Goal: Task Accomplishment & Management: Use online tool/utility

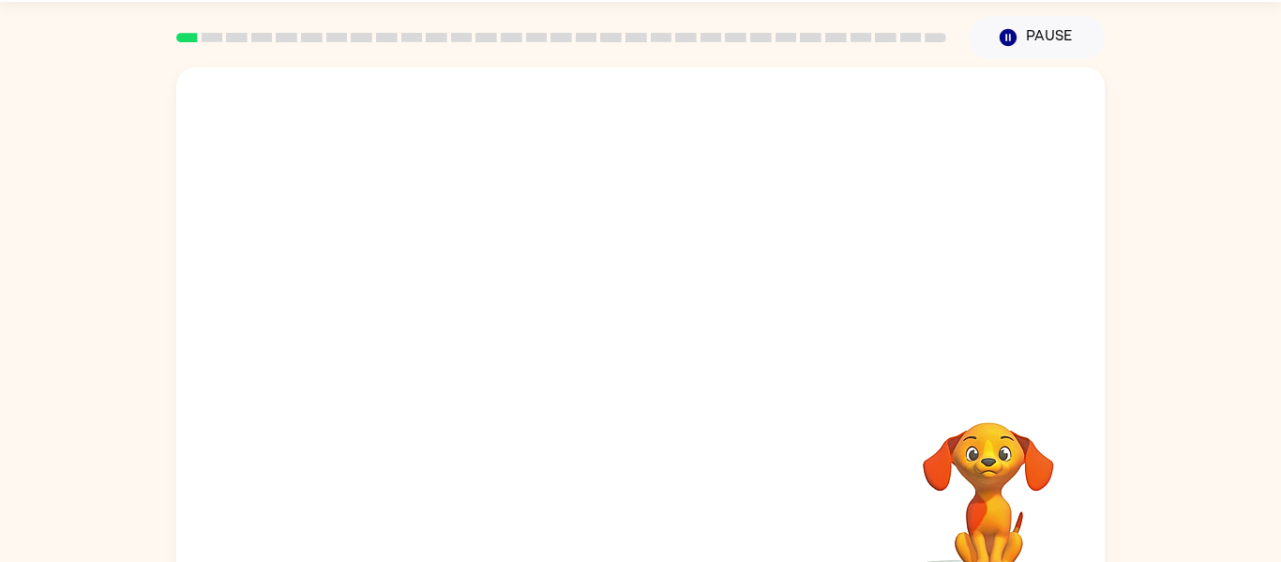
scroll to position [55, 0]
click at [981, 67] on div "Pause Pause" at bounding box center [1037, 39] width 159 height 66
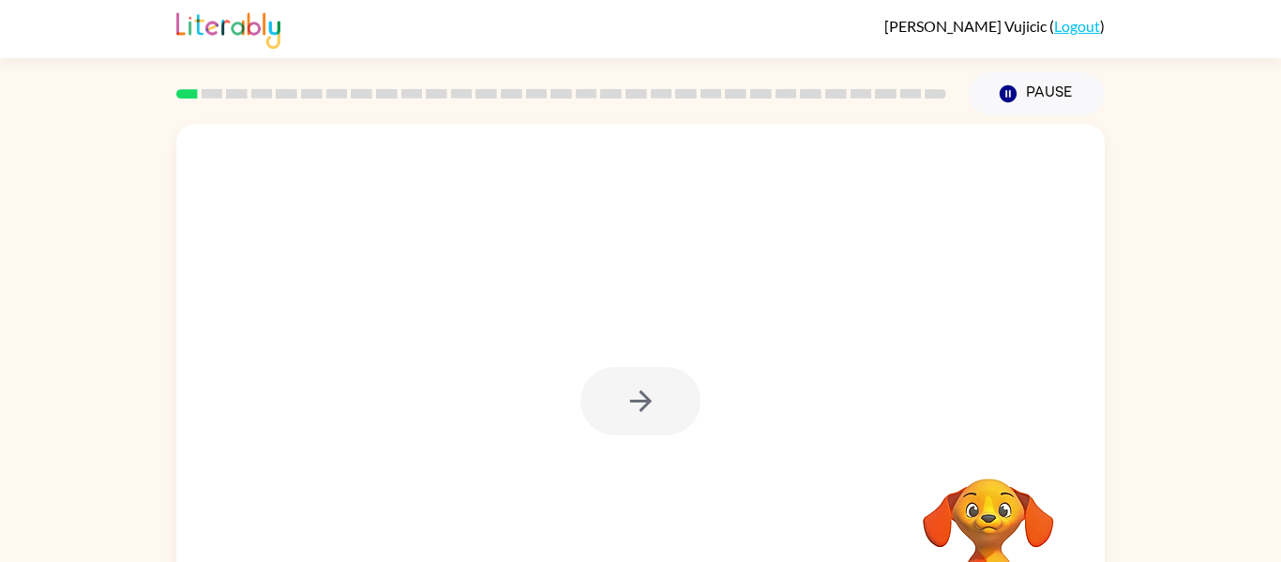
scroll to position [98, 0]
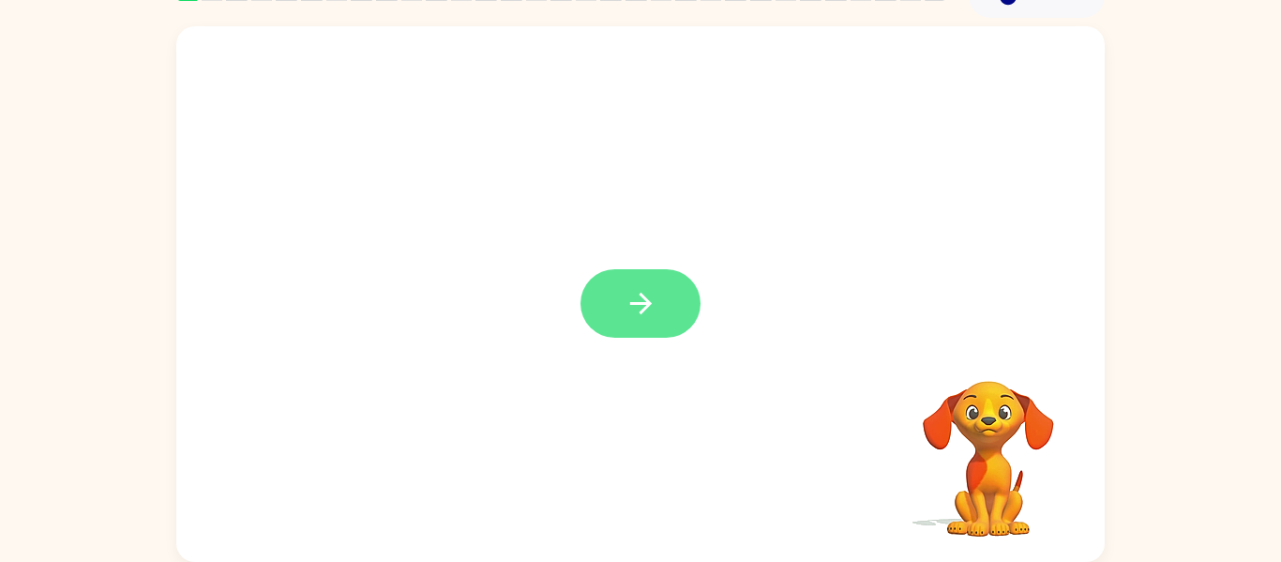
click at [628, 308] on icon "button" at bounding box center [641, 303] width 33 height 33
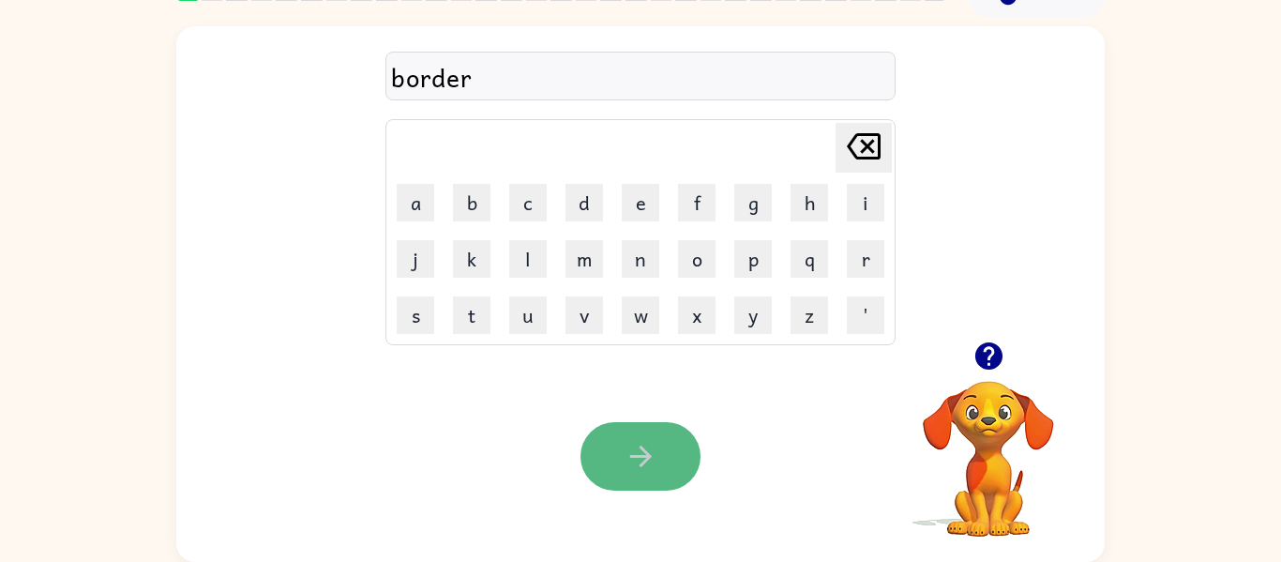
click at [686, 471] on button "button" at bounding box center [641, 456] width 120 height 68
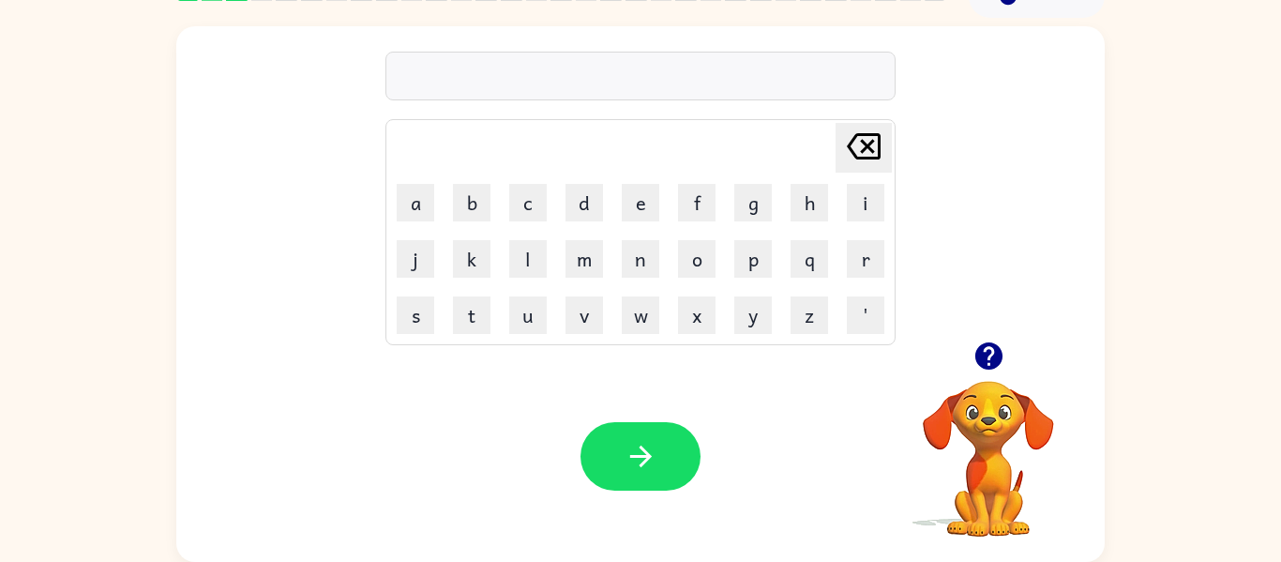
click at [982, 359] on icon "button" at bounding box center [988, 355] width 27 height 27
click at [418, 82] on div "tai" at bounding box center [640, 76] width 499 height 39
click at [397, 75] on div "tai" at bounding box center [640, 76] width 499 height 39
drag, startPoint x: 804, startPoint y: 269, endPoint x: 538, endPoint y: 248, distance: 266.3
click at [538, 248] on tr "j k l m n o p q r" at bounding box center [640, 259] width 505 height 54
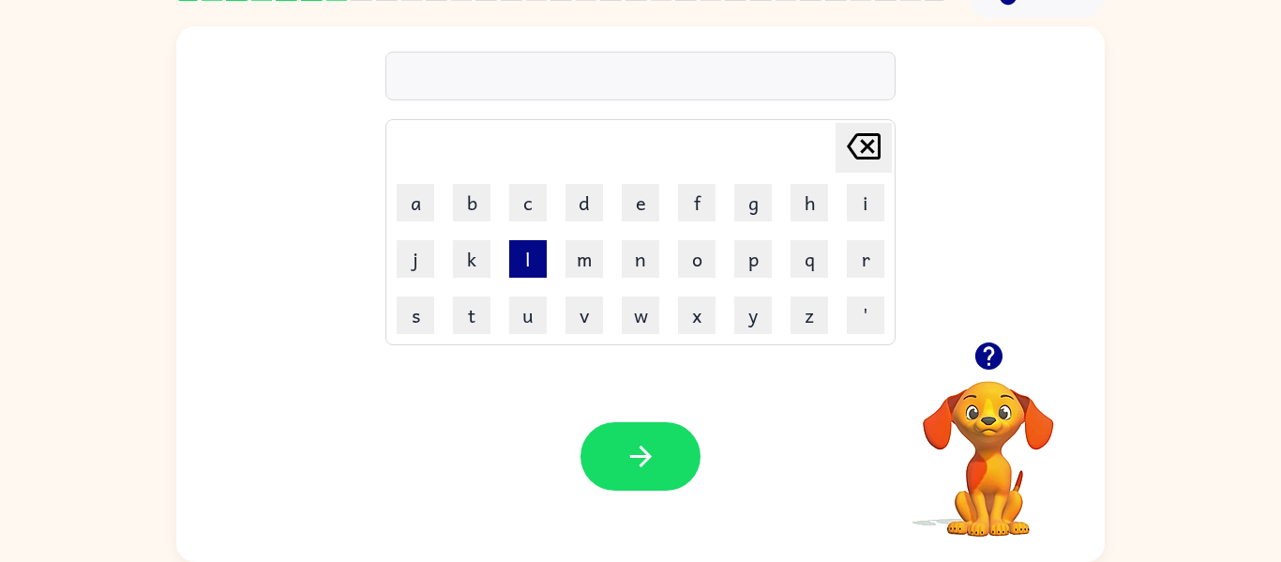
click at [538, 248] on button "l" at bounding box center [528, 259] width 38 height 38
click at [526, 224] on td "c" at bounding box center [528, 202] width 54 height 54
click at [986, 365] on icon "button" at bounding box center [988, 355] width 27 height 27
click at [738, 258] on button "p" at bounding box center [753, 259] width 38 height 38
click at [535, 313] on button "u" at bounding box center [528, 315] width 38 height 38
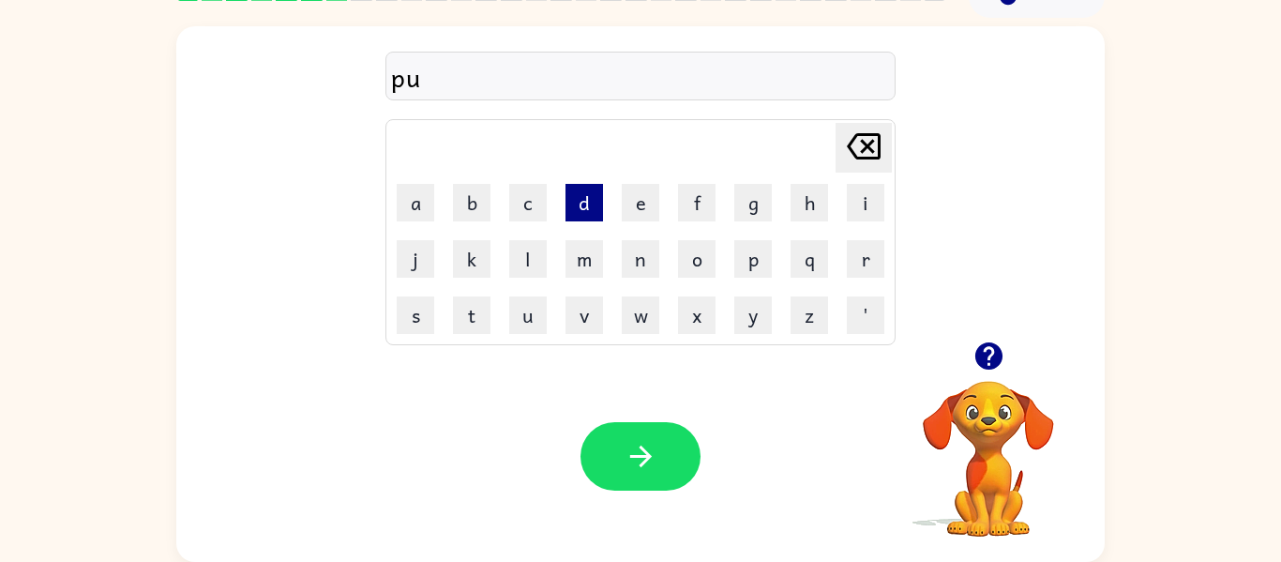
click at [597, 214] on button "d" at bounding box center [585, 203] width 38 height 38
click at [598, 215] on button "d" at bounding box center [585, 203] width 38 height 38
click at [536, 252] on button "l" at bounding box center [528, 259] width 38 height 38
type button "l"
click at [537, 276] on button "l" at bounding box center [528, 259] width 38 height 38
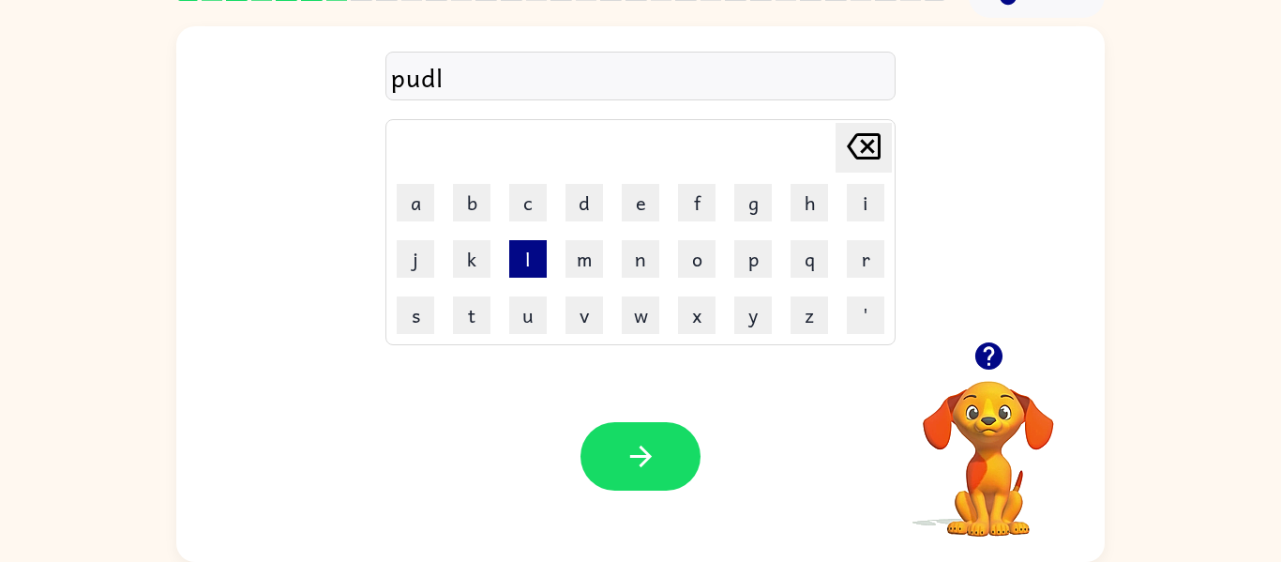
click at [537, 276] on button "l" at bounding box center [528, 259] width 38 height 38
click at [591, 211] on button "d" at bounding box center [585, 203] width 38 height 38
click at [520, 260] on button "l" at bounding box center [528, 259] width 38 height 38
click at [646, 191] on button "e" at bounding box center [641, 203] width 38 height 38
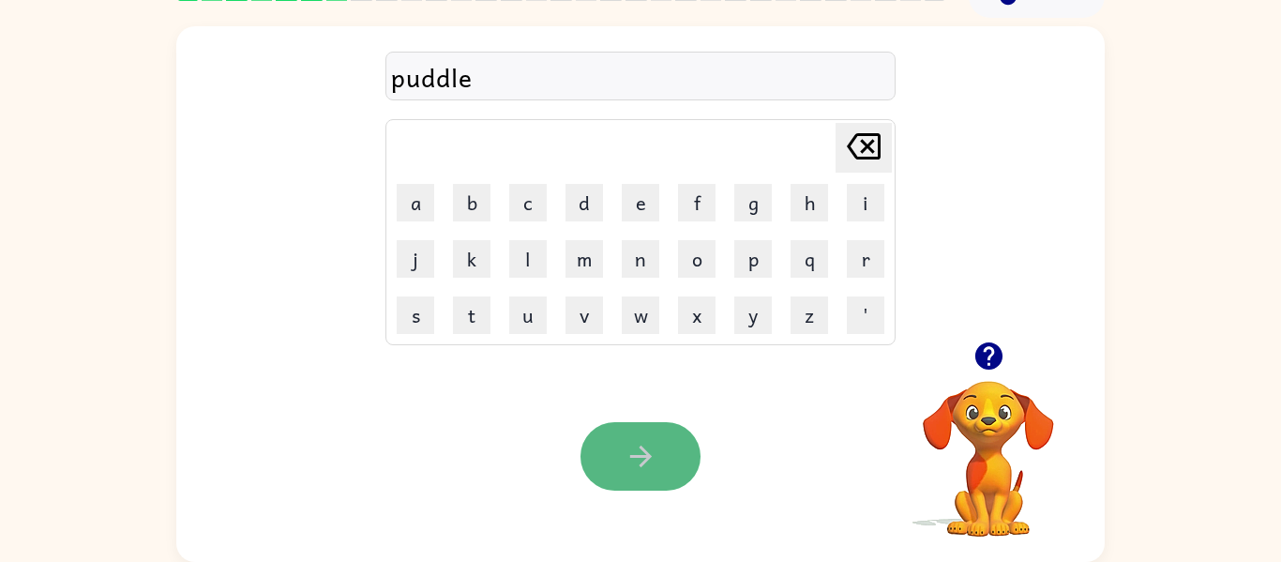
click at [659, 450] on button "button" at bounding box center [641, 456] width 120 height 68
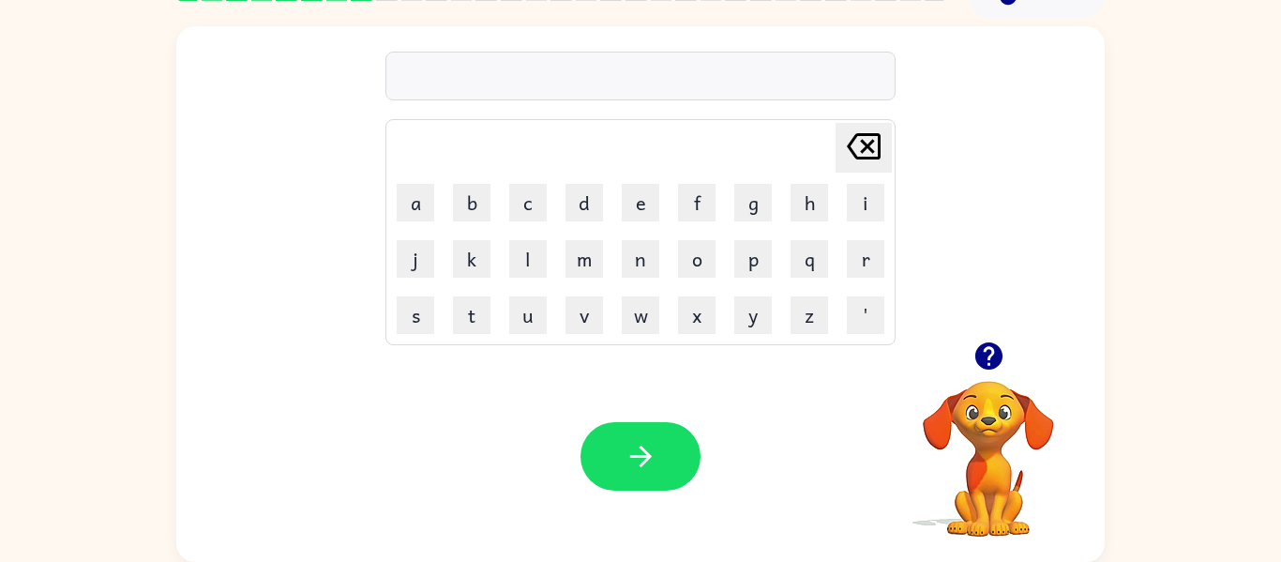
click at [674, 422] on div at bounding box center [641, 456] width 120 height 68
click at [648, 440] on icon "button" at bounding box center [641, 456] width 33 height 33
click at [520, 325] on button "u" at bounding box center [528, 315] width 38 height 38
click at [429, 320] on button "s" at bounding box center [416, 315] width 38 height 38
click at [463, 321] on button "t" at bounding box center [472, 315] width 38 height 38
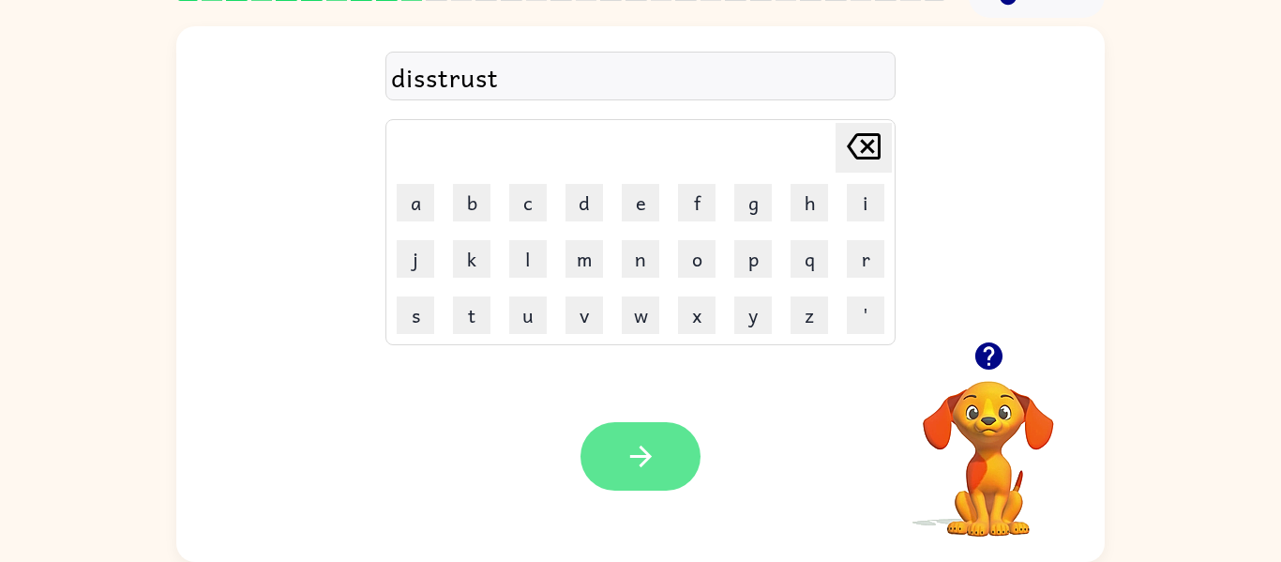
click at [594, 456] on button "button" at bounding box center [641, 456] width 120 height 68
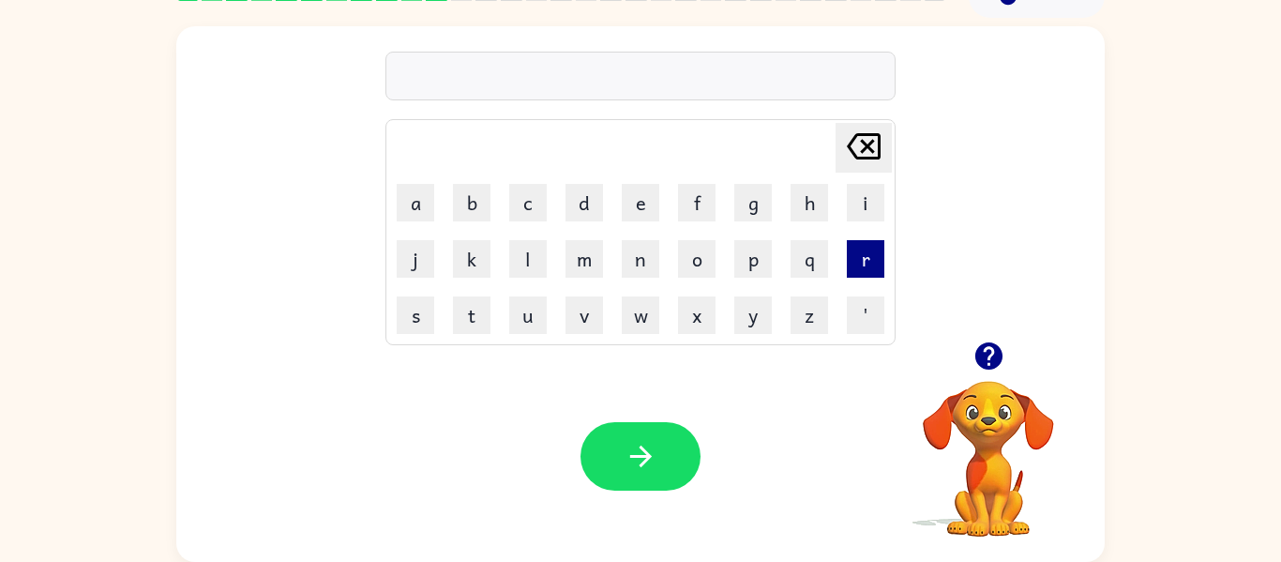
click at [857, 259] on button "r" at bounding box center [866, 259] width 38 height 38
click at [701, 266] on button "o" at bounding box center [697, 259] width 38 height 38
click at [591, 187] on button "d" at bounding box center [585, 203] width 38 height 38
click at [644, 203] on button "e" at bounding box center [641, 203] width 38 height 38
click at [590, 206] on button "d" at bounding box center [585, 203] width 38 height 38
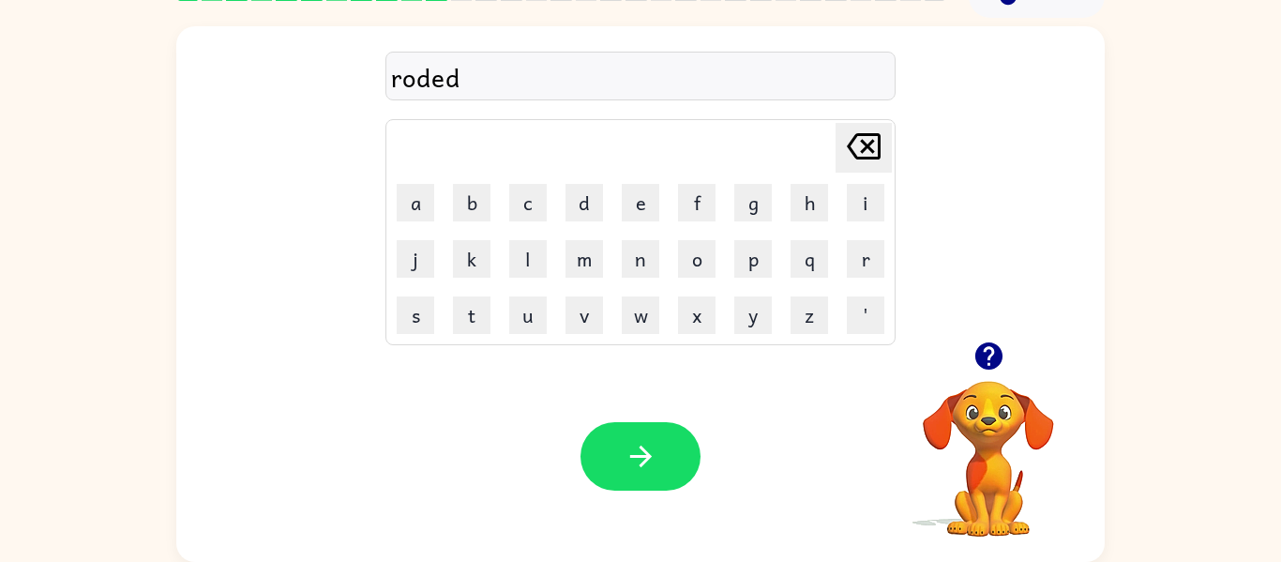
type button "d"
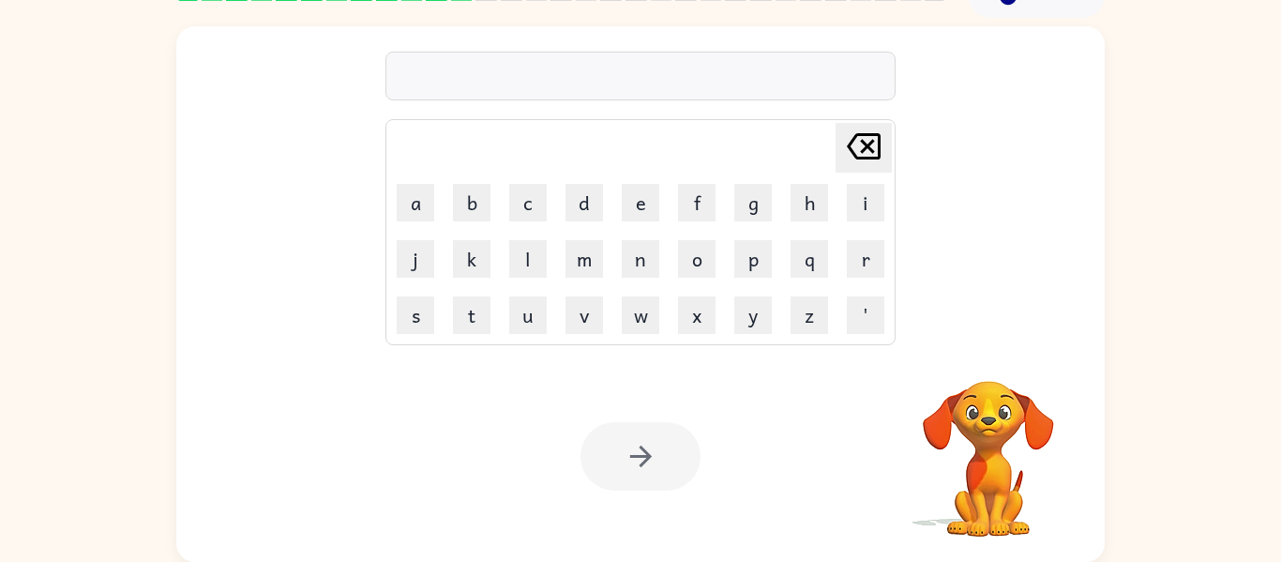
click at [994, 384] on video "Your browser must support playing .mp4 files to use Literably. Please try using…" at bounding box center [989, 446] width 188 height 188
click at [1073, 493] on video "Your browser must support playing .mp4 files to use Literably. Please try using…" at bounding box center [989, 446] width 188 height 188
click at [732, 248] on td "p" at bounding box center [753, 259] width 54 height 54
click at [748, 259] on button "p" at bounding box center [753, 259] width 38 height 38
click at [991, 408] on video "Your browser must support playing .mp4 files to use Literably. Please try using…" at bounding box center [989, 446] width 188 height 188
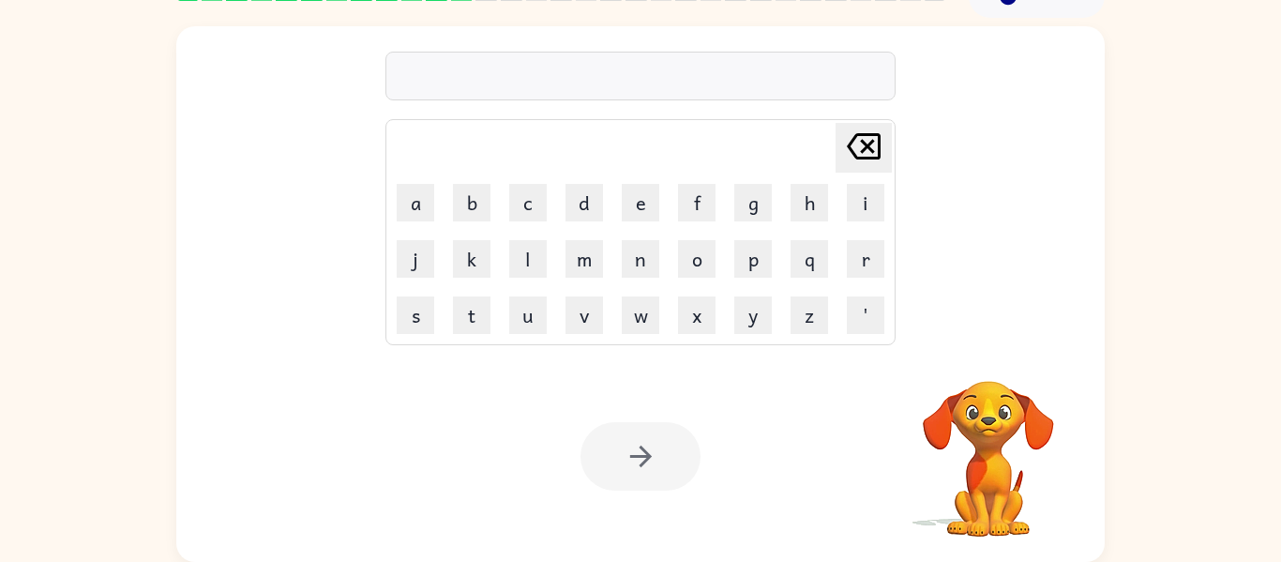
click at [630, 475] on div at bounding box center [641, 456] width 120 height 68
click at [657, 459] on div at bounding box center [641, 456] width 120 height 68
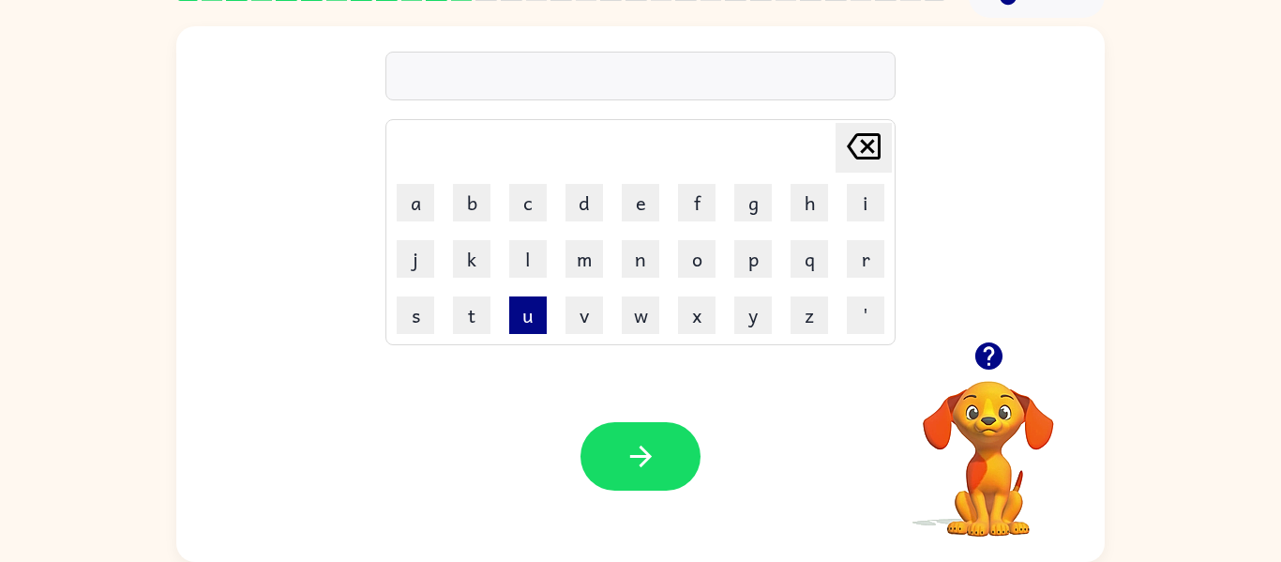
click at [521, 328] on button "u" at bounding box center [528, 315] width 38 height 38
click at [764, 268] on button "p" at bounding box center [753, 259] width 38 height 38
click at [750, 215] on button "g" at bounding box center [753, 203] width 38 height 38
type button "g"
click at [538, 215] on button "c" at bounding box center [528, 203] width 38 height 38
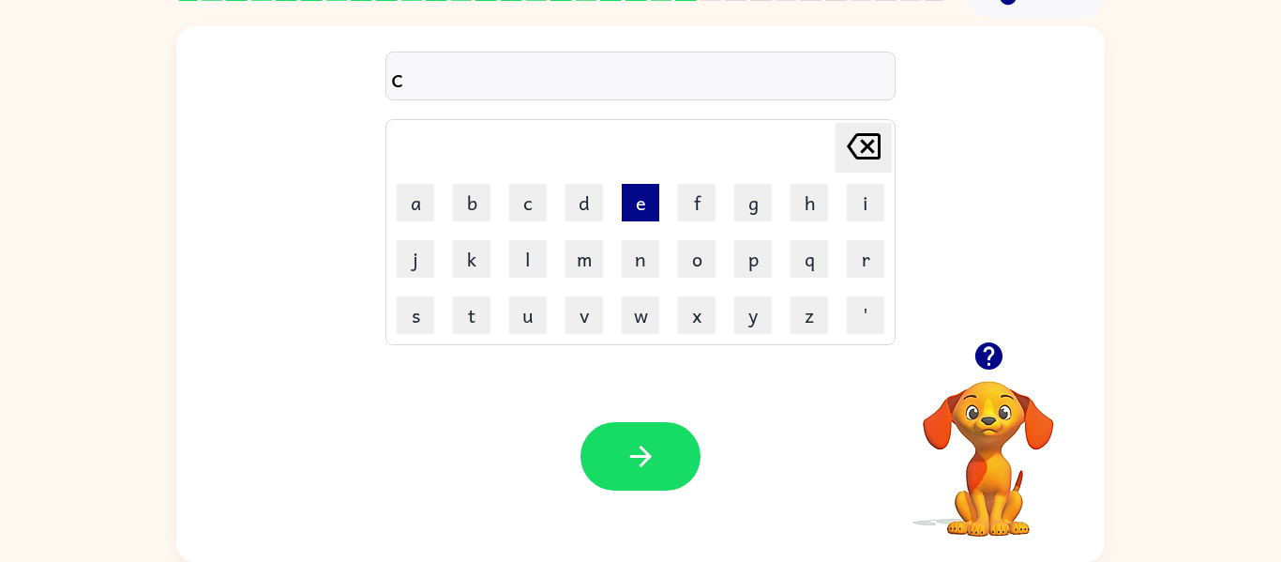
click at [634, 209] on button "e" at bounding box center [641, 203] width 38 height 38
click at [643, 247] on button "n" at bounding box center [641, 259] width 38 height 38
click at [477, 317] on button "t" at bounding box center [472, 315] width 38 height 38
click at [639, 208] on button "e" at bounding box center [641, 203] width 38 height 38
click at [751, 254] on button "p" at bounding box center [753, 259] width 38 height 38
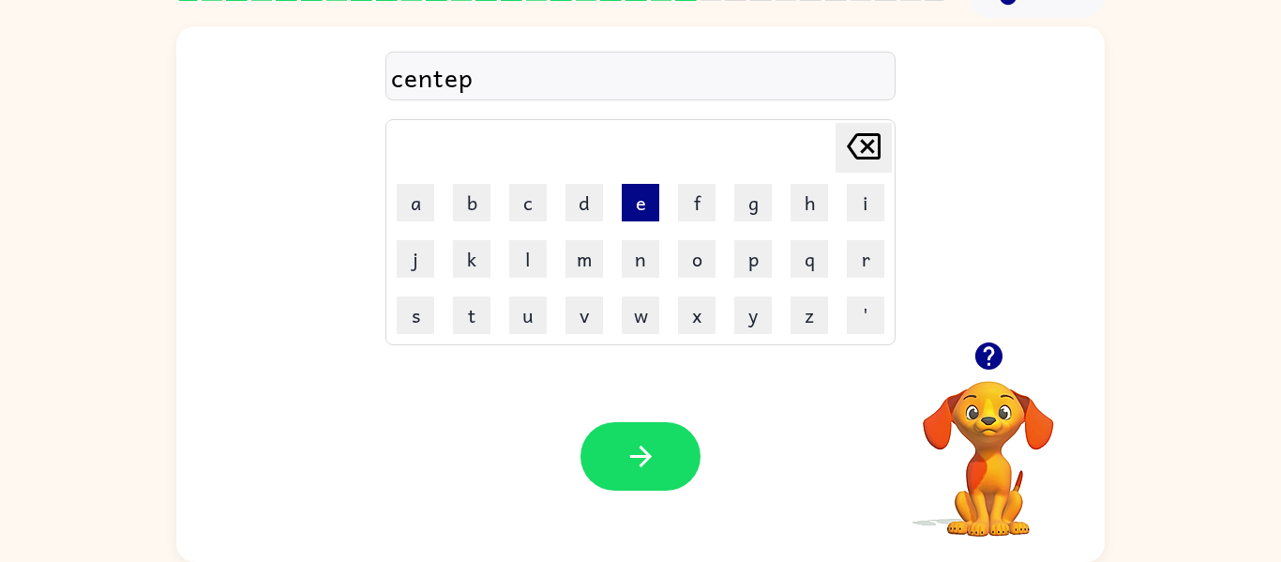
click at [644, 199] on button "e" at bounding box center [641, 203] width 38 height 38
click at [571, 204] on button "d" at bounding box center [585, 203] width 38 height 38
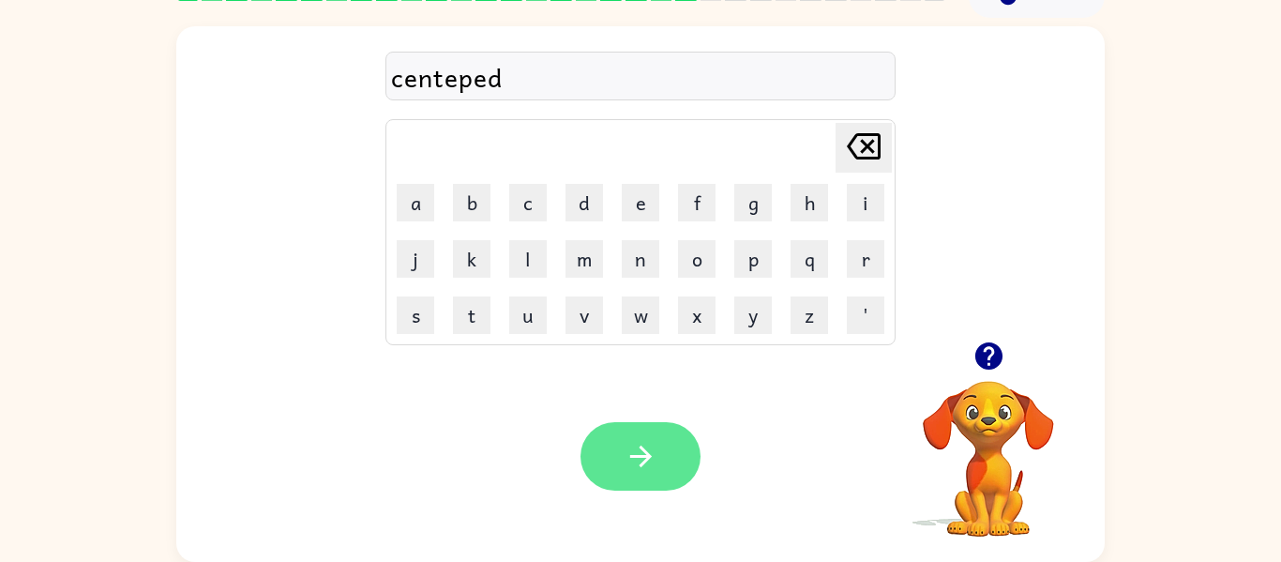
click at [625, 453] on icon "button" at bounding box center [641, 456] width 33 height 33
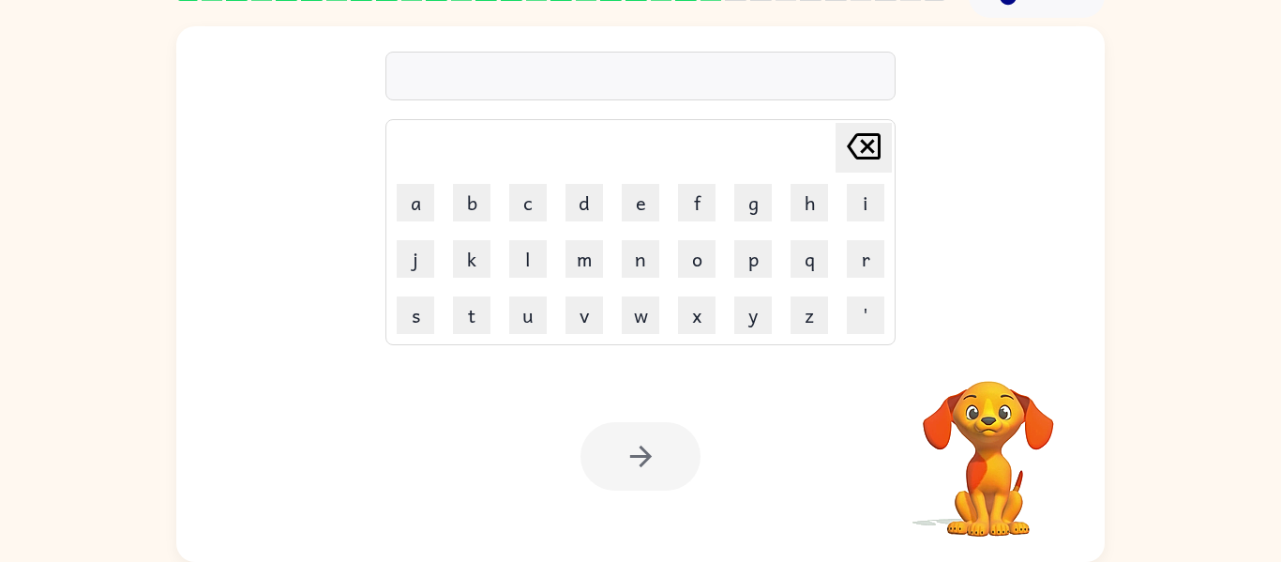
drag, startPoint x: 637, startPoint y: 205, endPoint x: 556, endPoint y: 252, distance: 93.3
click at [556, 252] on tbody "Delete Delete last character input a b c d e f g h i j k l m n o p q r s t u v …" at bounding box center [640, 232] width 505 height 220
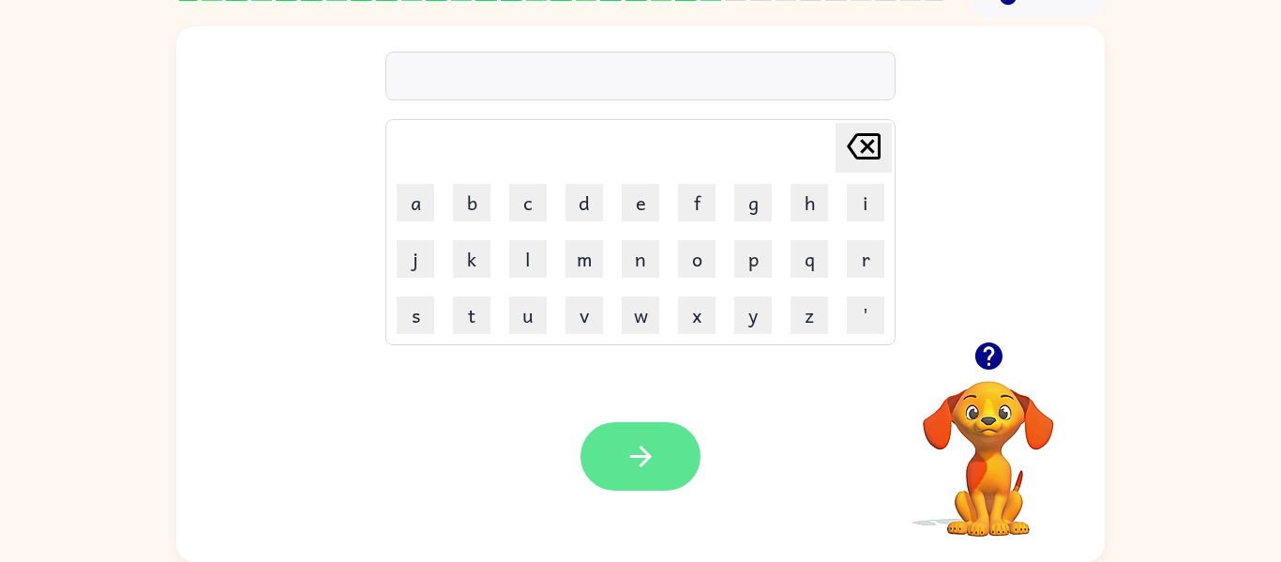
click at [611, 438] on button "button" at bounding box center [641, 456] width 120 height 68
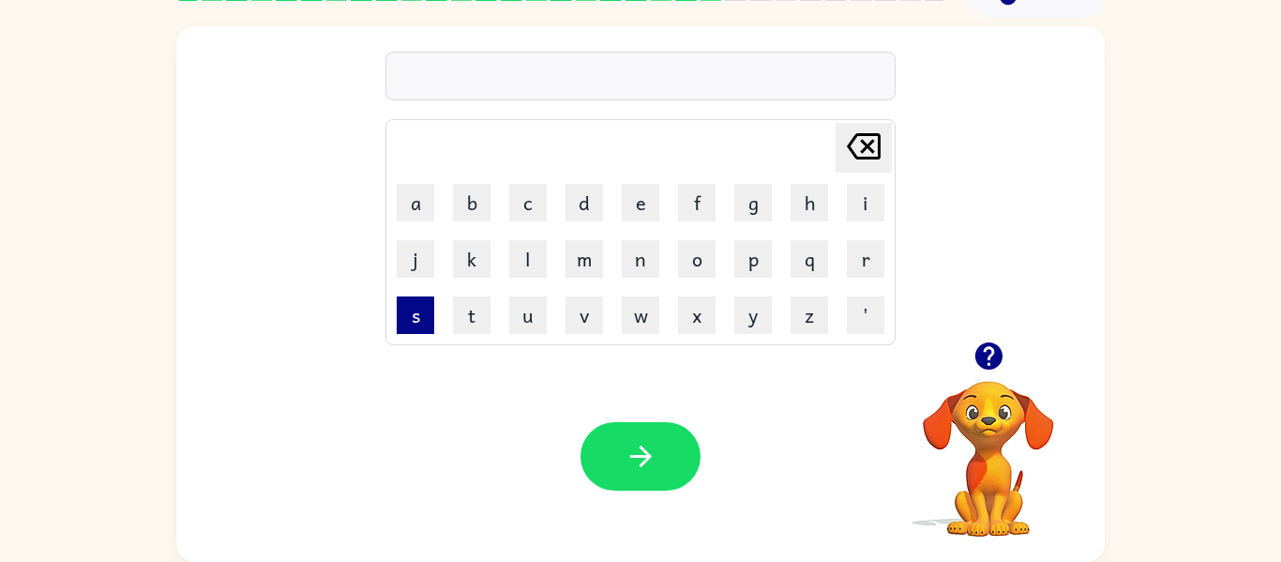
click at [416, 321] on button "s" at bounding box center [416, 315] width 38 height 38
click at [530, 313] on button "u" at bounding box center [528, 315] width 38 height 38
click at [425, 318] on button "s" at bounding box center [416, 315] width 38 height 38
click at [487, 317] on button "t" at bounding box center [472, 315] width 38 height 38
click at [424, 199] on button "a" at bounding box center [416, 203] width 38 height 38
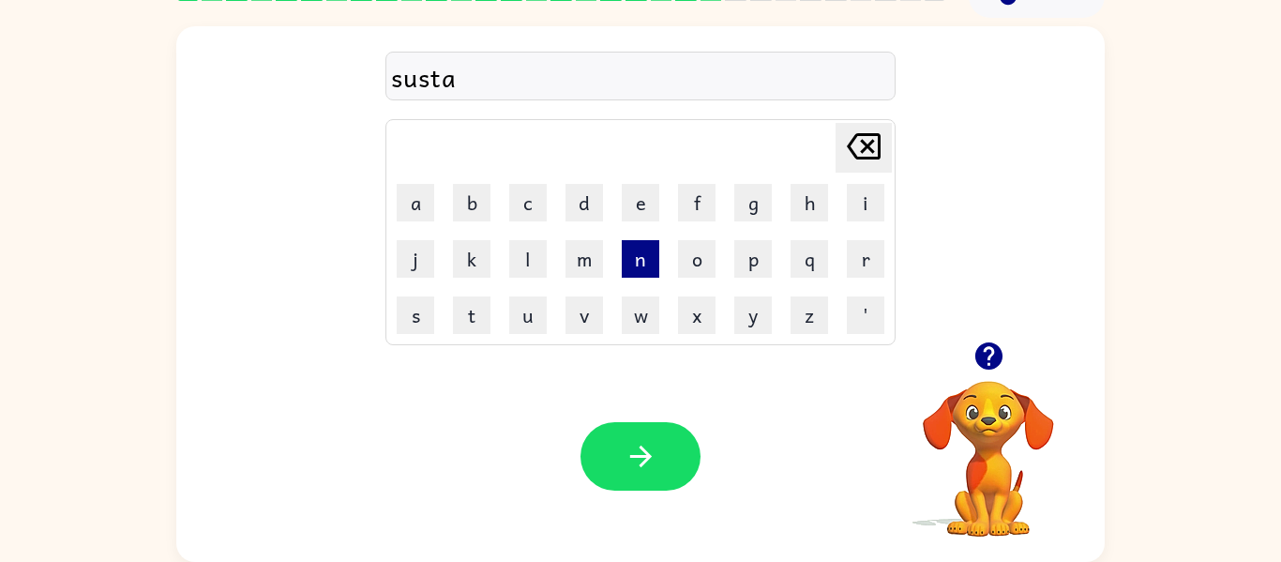
click at [635, 262] on button "n" at bounding box center [641, 259] width 38 height 38
click at [637, 218] on button "e" at bounding box center [641, 203] width 38 height 38
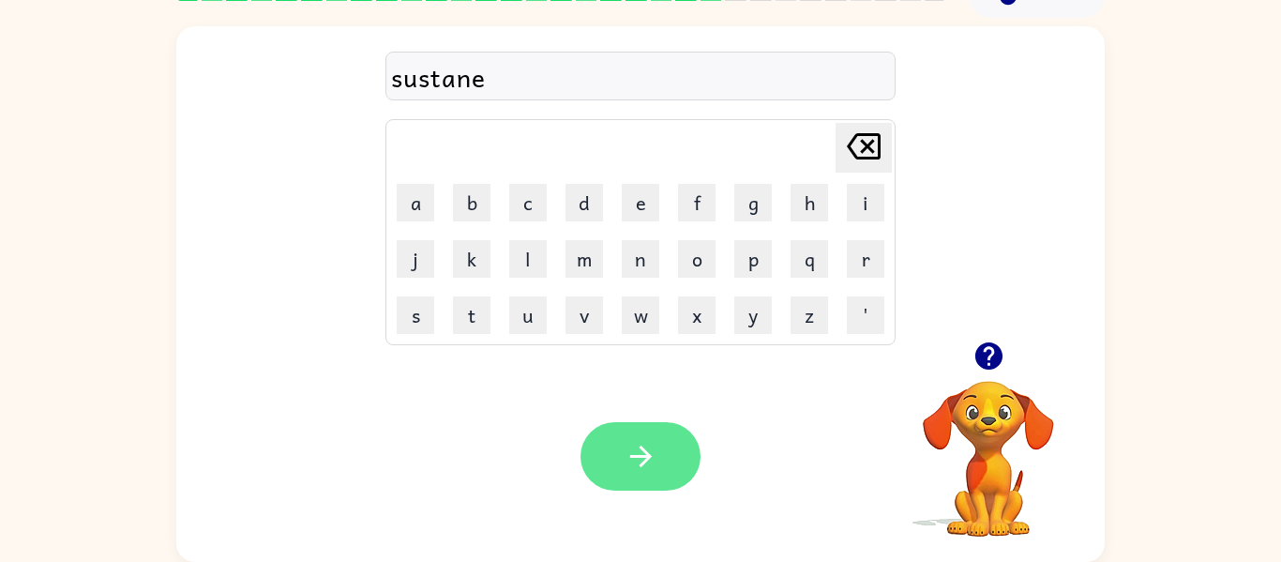
click at [644, 430] on button "button" at bounding box center [641, 456] width 120 height 68
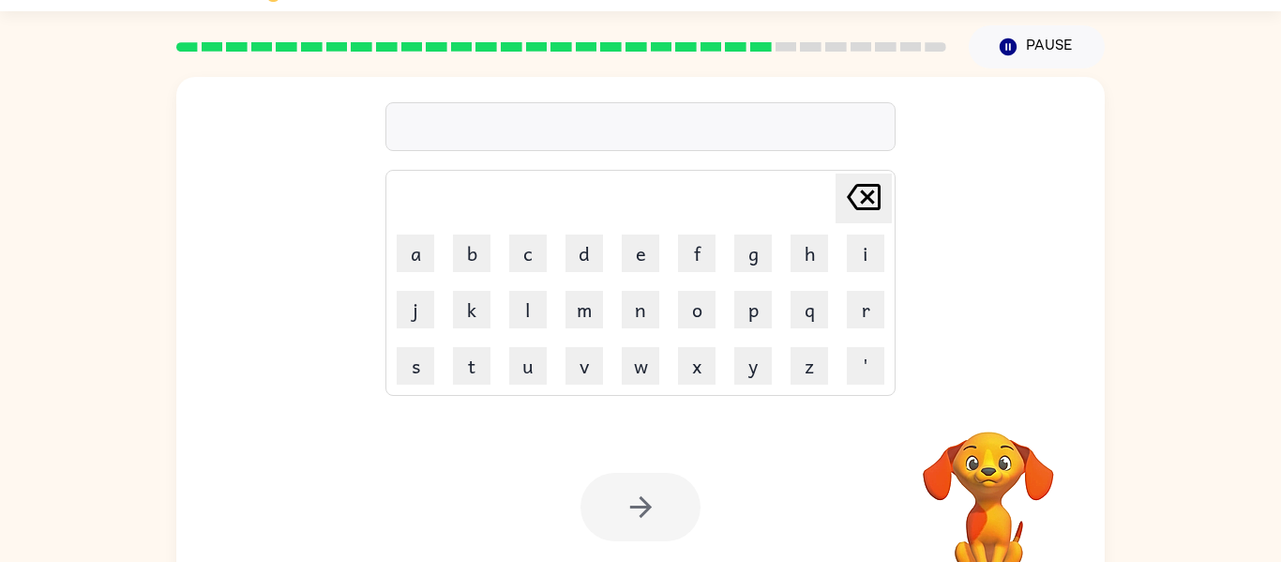
scroll to position [45, 0]
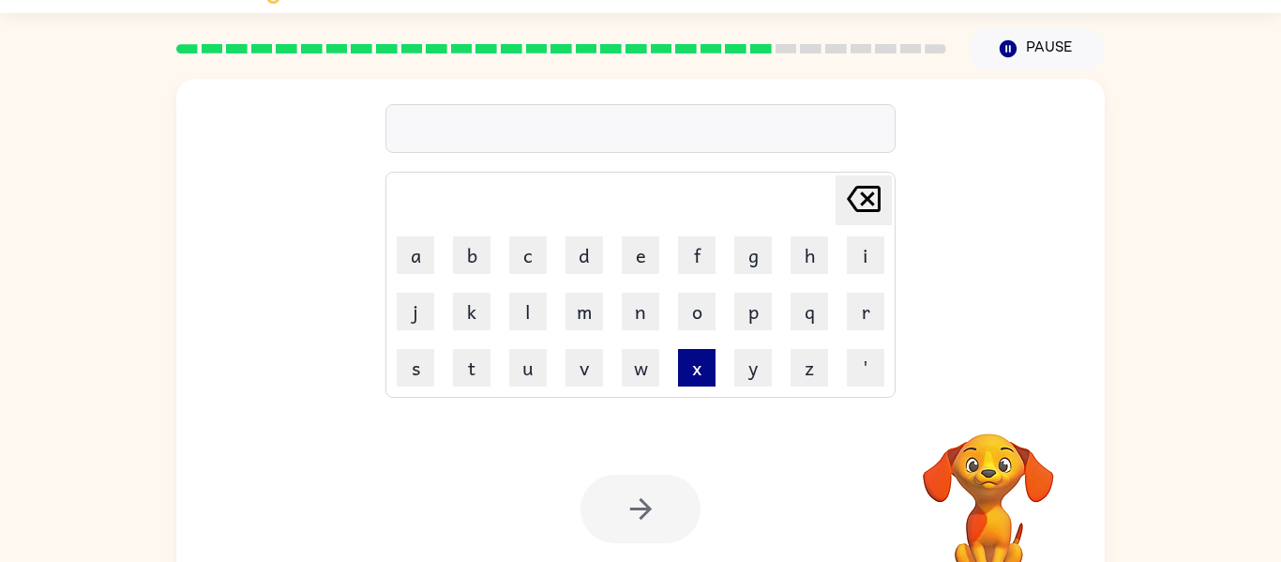
click at [689, 374] on button "x" at bounding box center [697, 368] width 38 height 38
click at [694, 334] on td "o" at bounding box center [697, 311] width 54 height 54
click at [694, 301] on button "o" at bounding box center [697, 312] width 38 height 38
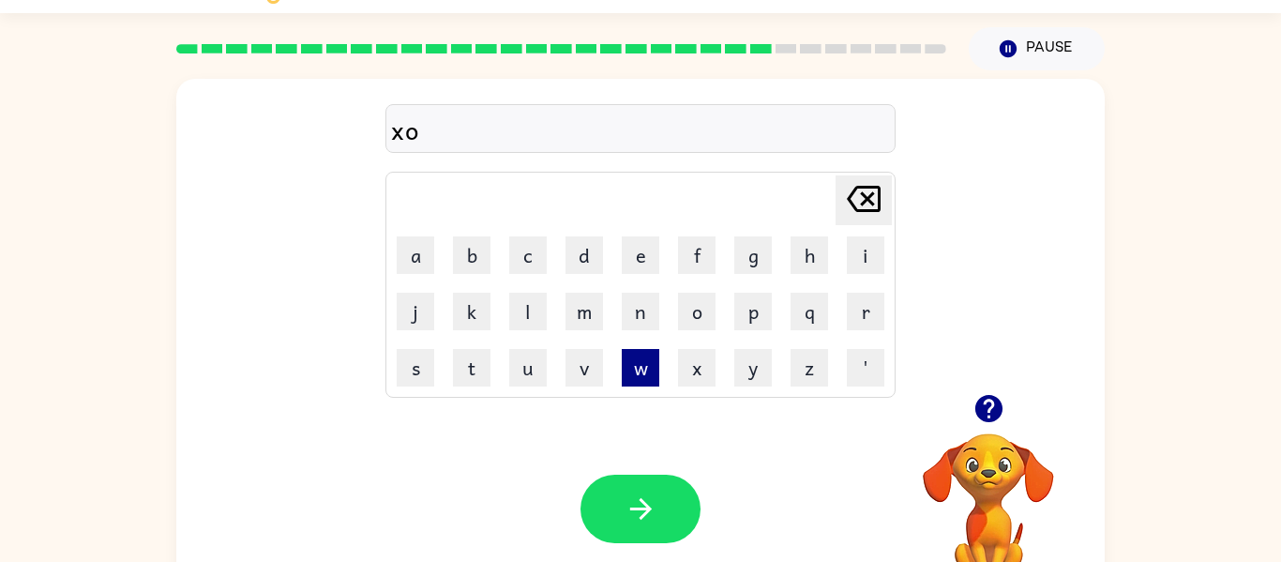
click at [640, 353] on button "w" at bounding box center [641, 368] width 38 height 38
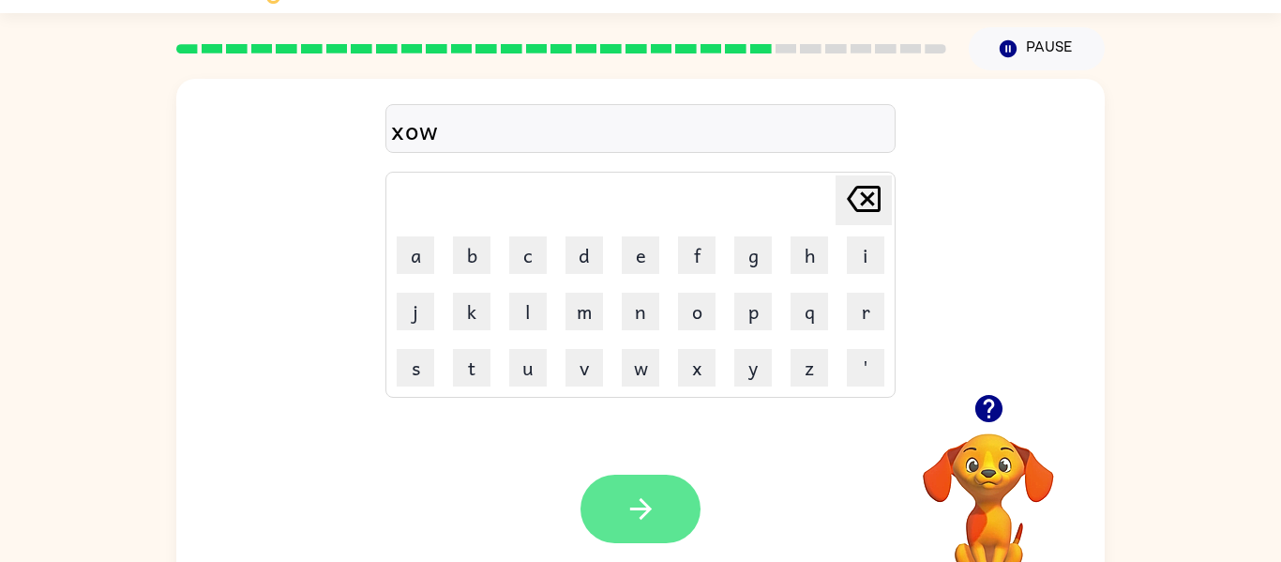
click at [644, 525] on icon "button" at bounding box center [641, 508] width 33 height 33
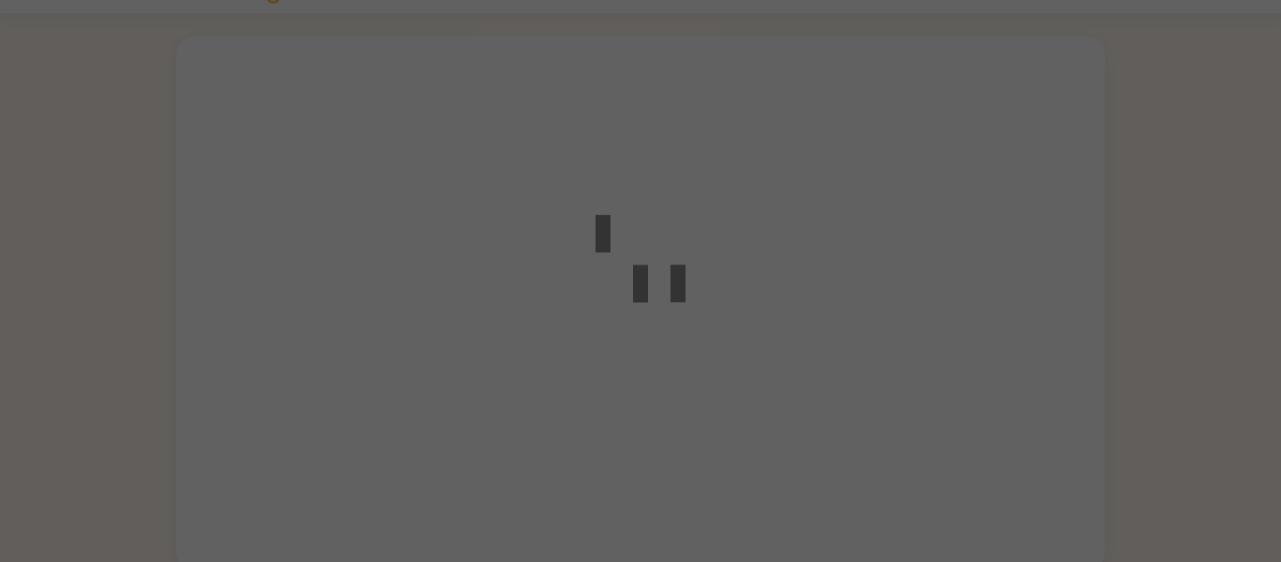
scroll to position [45, 0]
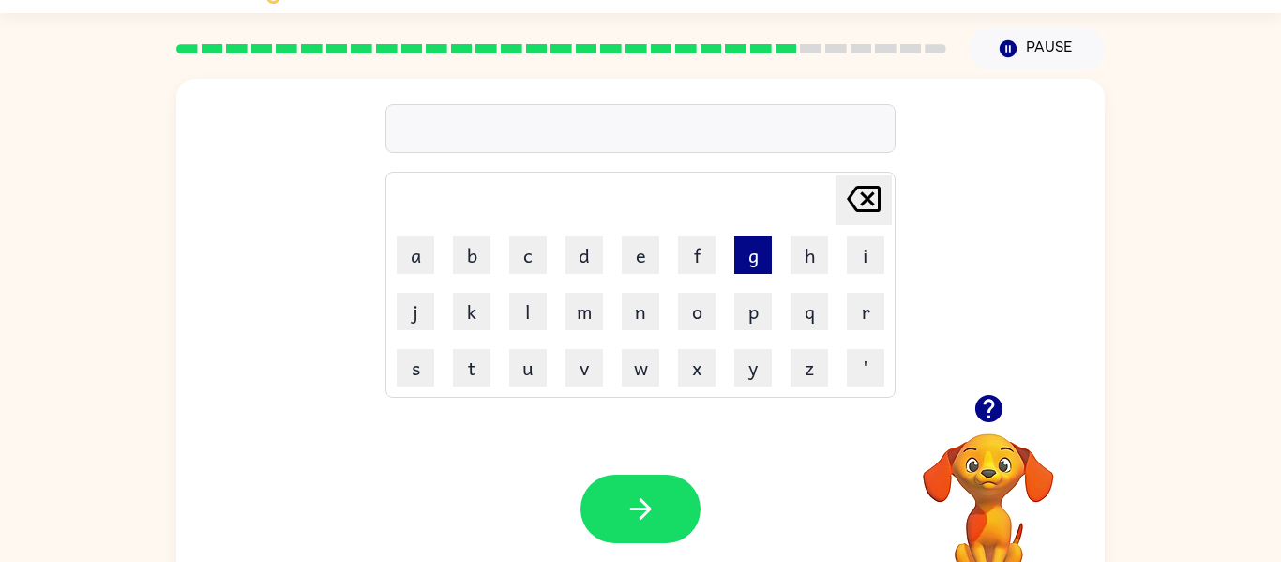
click at [747, 251] on button "g" at bounding box center [753, 255] width 38 height 38
type button "g"
click at [535, 361] on button "u" at bounding box center [528, 368] width 38 height 38
click at [592, 311] on button "m" at bounding box center [585, 312] width 38 height 38
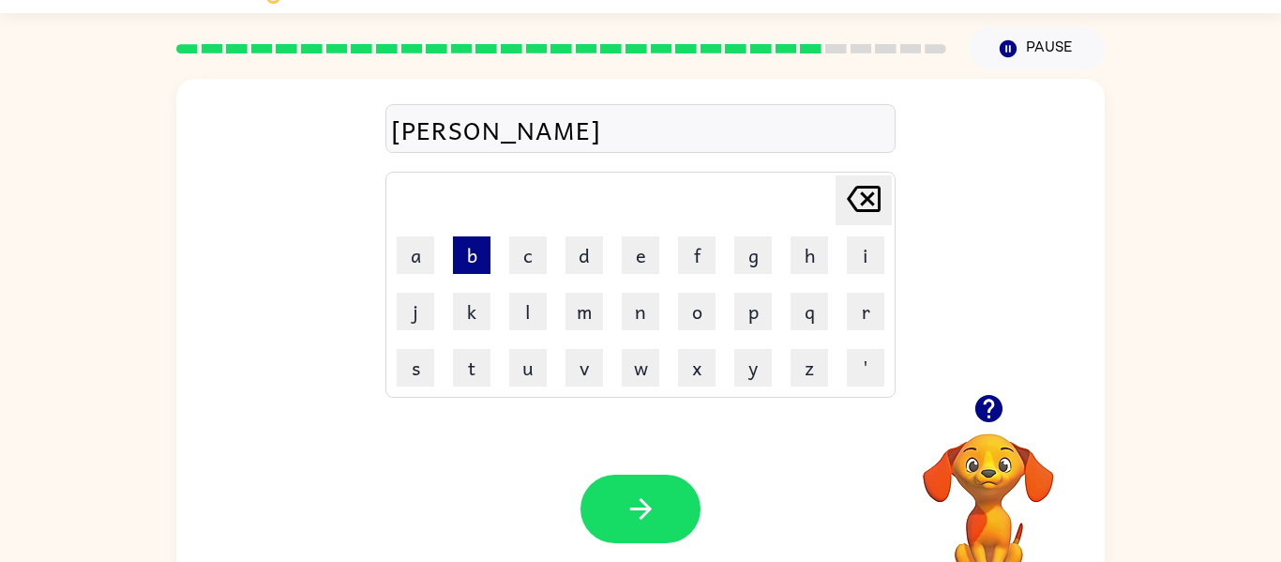
click at [468, 270] on button "b" at bounding box center [472, 255] width 38 height 38
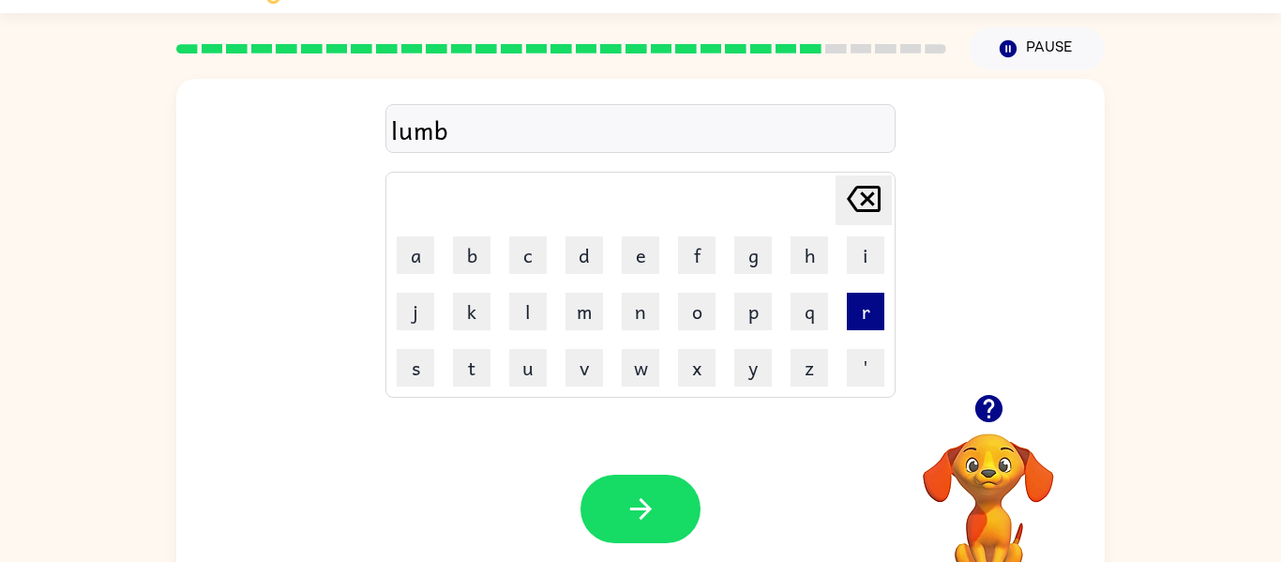
click at [862, 320] on button "r" at bounding box center [866, 312] width 38 height 38
click at [888, 268] on td "i" at bounding box center [866, 255] width 54 height 54
click at [878, 265] on button "i" at bounding box center [866, 255] width 38 height 38
click at [749, 310] on button "p" at bounding box center [753, 312] width 38 height 38
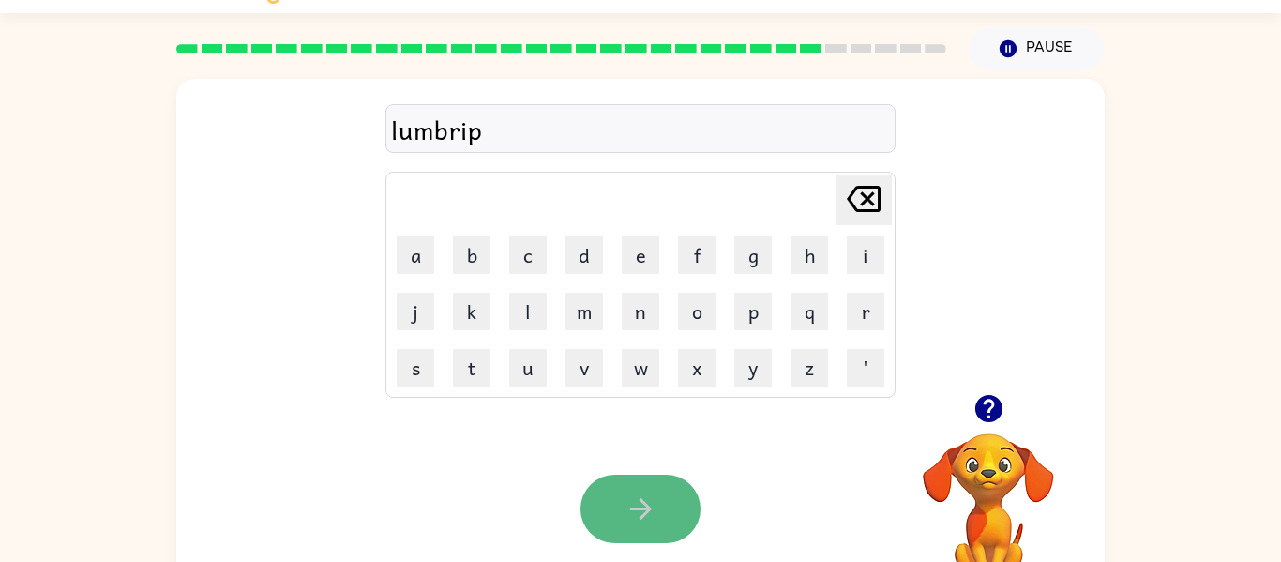
click at [595, 519] on button "button" at bounding box center [641, 509] width 120 height 68
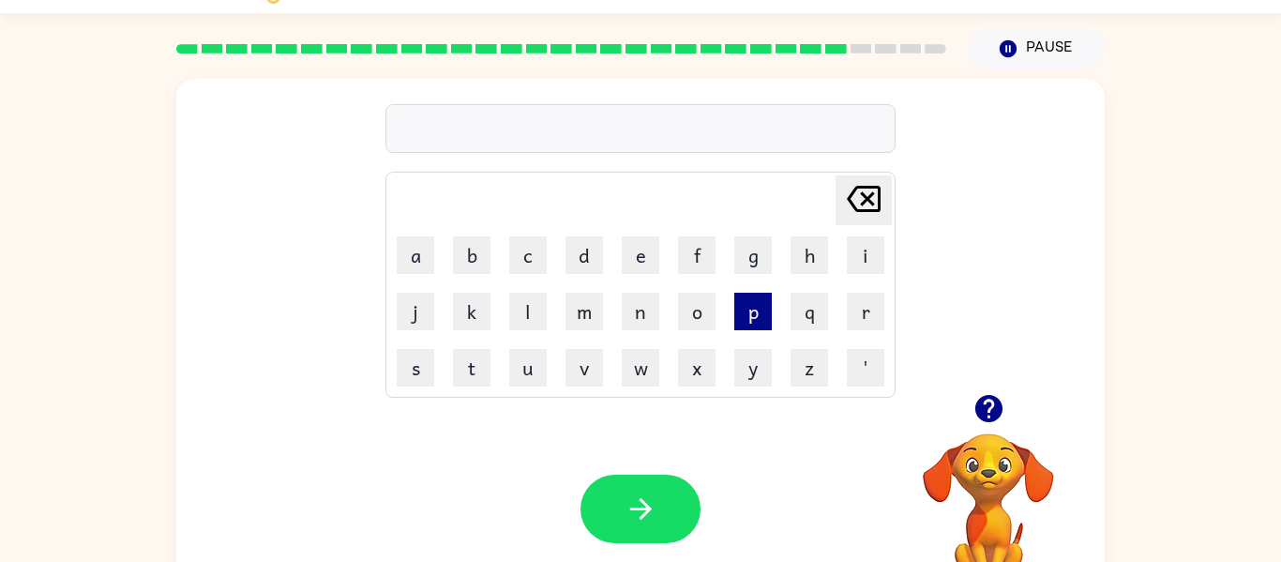
click at [766, 317] on button "p" at bounding box center [753, 312] width 38 height 38
click at [866, 259] on button "i" at bounding box center [866, 255] width 38 height 38
click at [643, 253] on button "e" at bounding box center [641, 255] width 38 height 38
click at [868, 320] on button "r" at bounding box center [866, 312] width 38 height 38
click at [410, 379] on button "s" at bounding box center [416, 368] width 38 height 38
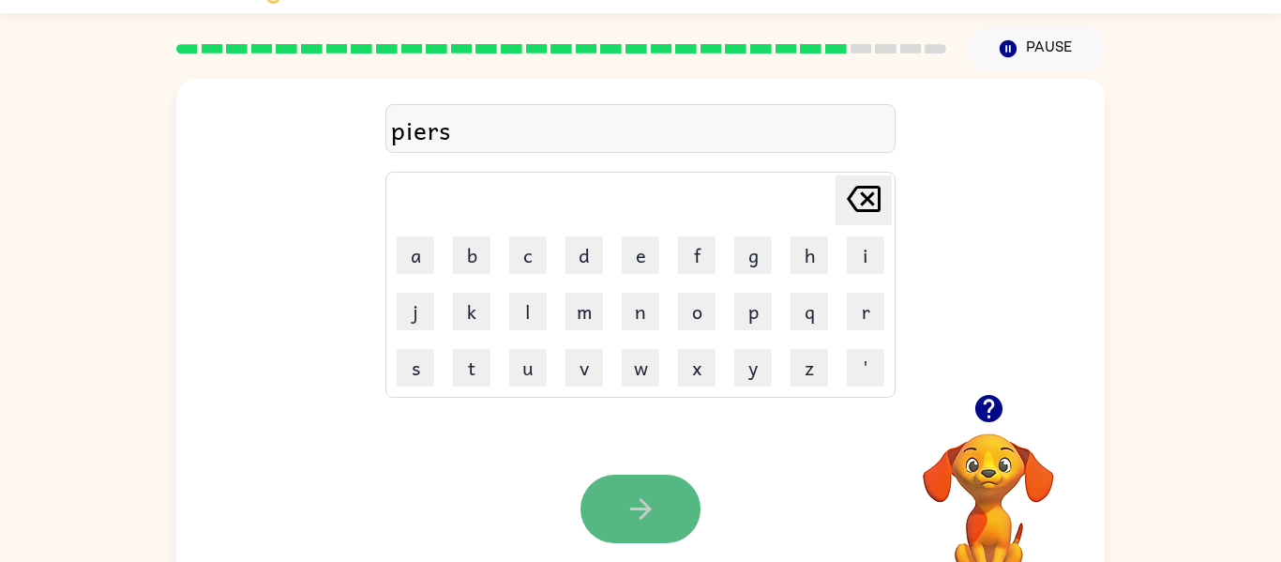
click at [637, 495] on icon "button" at bounding box center [641, 508] width 33 height 33
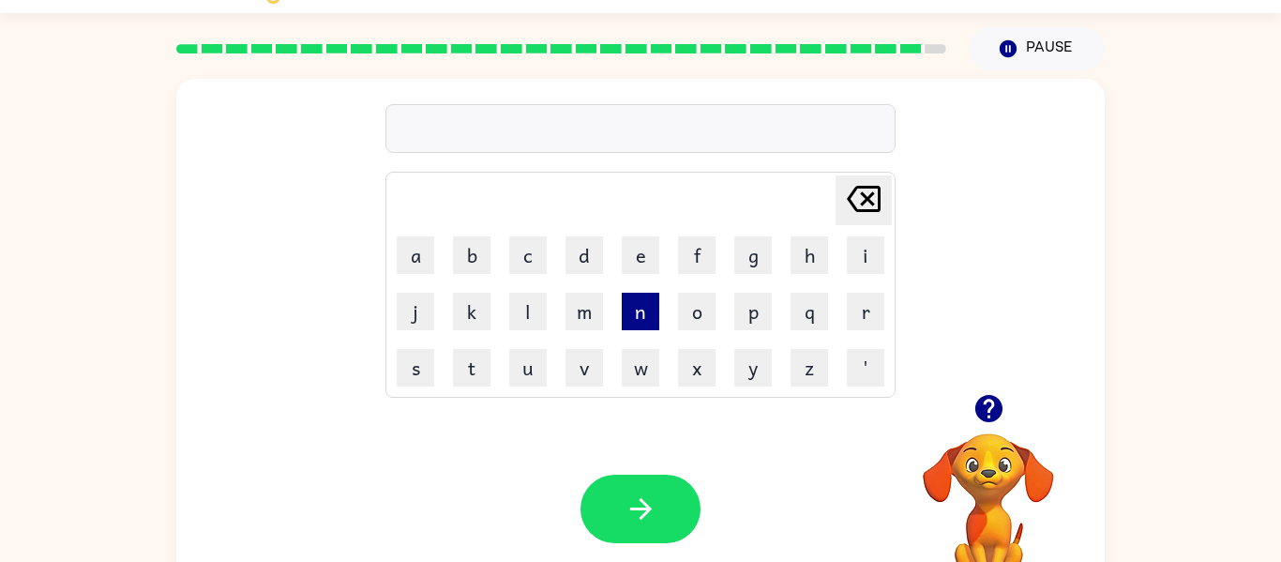
click at [628, 315] on button "n" at bounding box center [641, 312] width 38 height 38
type button "n"
click at [528, 364] on button "u" at bounding box center [528, 368] width 38 height 38
click at [642, 315] on button "n" at bounding box center [641, 312] width 38 height 38
click at [690, 262] on button "f" at bounding box center [697, 255] width 38 height 38
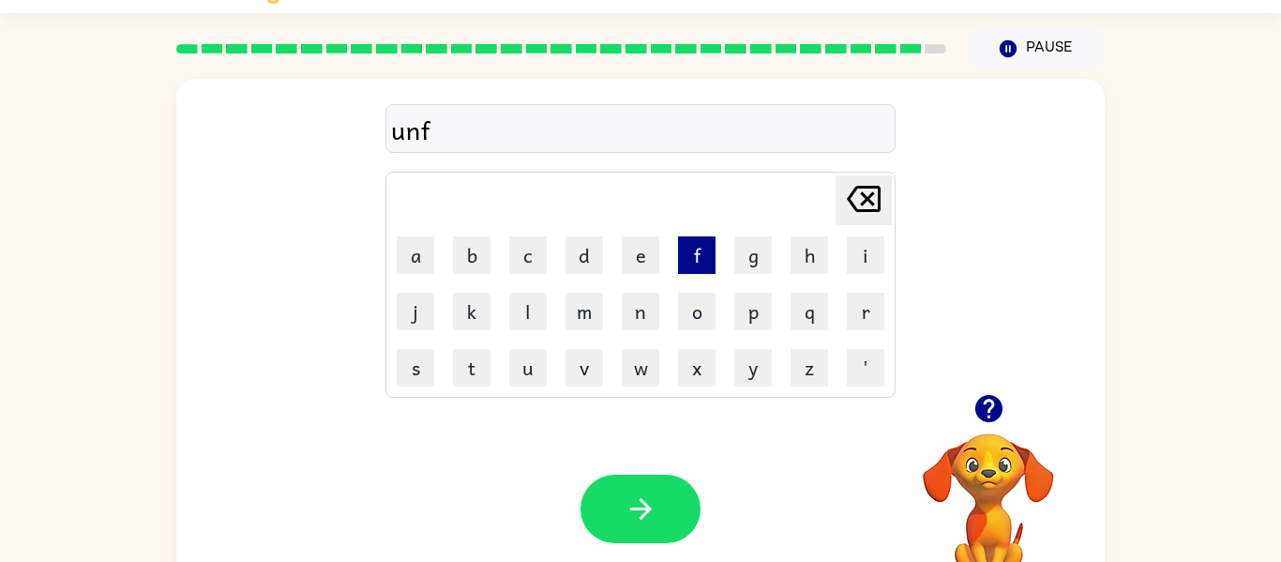
click at [697, 267] on button "f" at bounding box center [697, 255] width 38 height 38
type button "f"
